Goal: Task Accomplishment & Management: Use online tool/utility

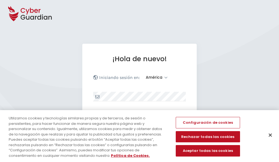
select select "América"
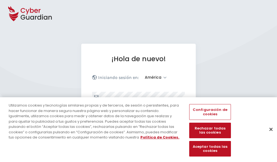
scroll to position [71, 0]
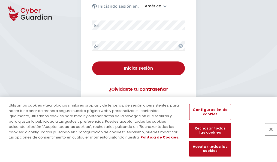
click at [268, 135] on button "Cerrar" at bounding box center [271, 129] width 12 height 12
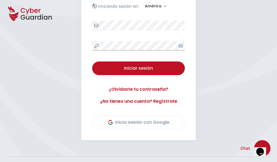
scroll to position [124, 0]
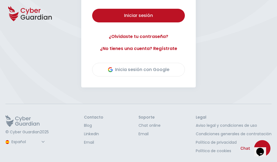
click at [92, 9] on button "Iniciar sesión" at bounding box center [138, 16] width 93 height 14
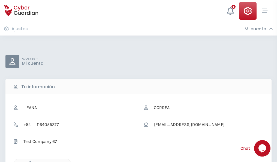
click at [29, 161] on icon "button" at bounding box center [28, 163] width 5 height 5
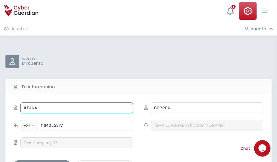
click at [77, 108] on input "ILEANA" at bounding box center [76, 107] width 113 height 11
type input "I"
type input "Fabiola"
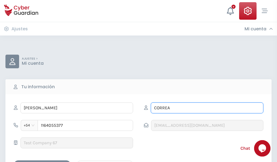
click at [207, 108] on input "CORREA" at bounding box center [207, 107] width 113 height 11
type input "C"
type input "Amaya"
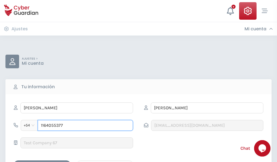
click at [85, 125] on input "1164055377" at bounding box center [85, 125] width 95 height 11
type input "1"
type input "4807766713"
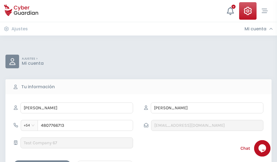
click at [105, 161] on div "Cancelar" at bounding box center [105, 164] width 49 height 7
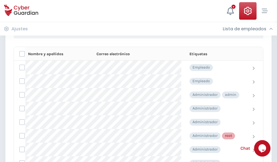
scroll to position [274, 0]
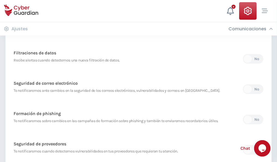
scroll to position [287, 0]
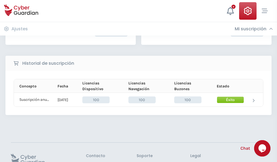
scroll to position [138, 0]
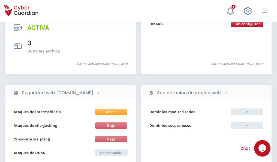
scroll to position [554, 0]
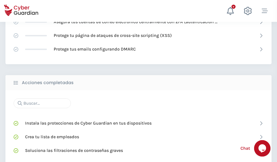
scroll to position [363, 0]
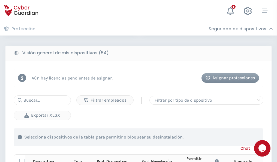
scroll to position [482, 0]
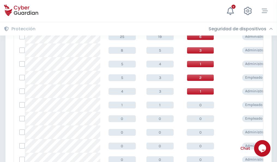
scroll to position [275, 0]
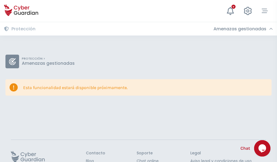
scroll to position [35, 0]
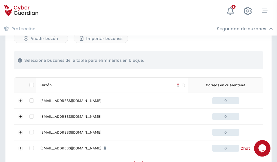
scroll to position [269, 0]
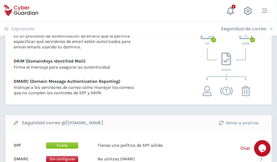
scroll to position [294, 0]
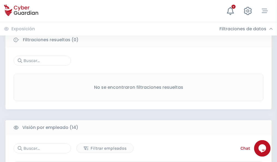
scroll to position [493, 0]
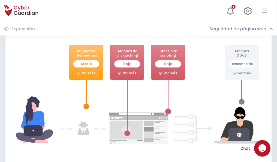
scroll to position [297, 0]
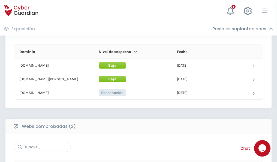
scroll to position [327, 0]
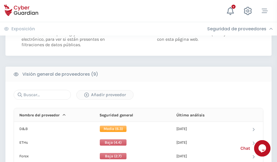
scroll to position [393, 0]
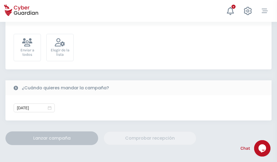
scroll to position [200, 0]
